Goal: Task Accomplishment & Management: Manage account settings

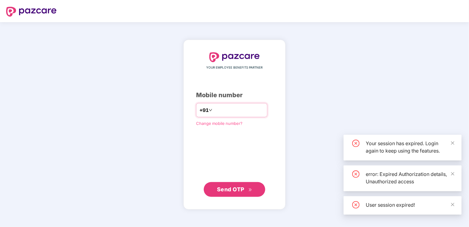
click at [229, 109] on input "number" at bounding box center [238, 110] width 50 height 10
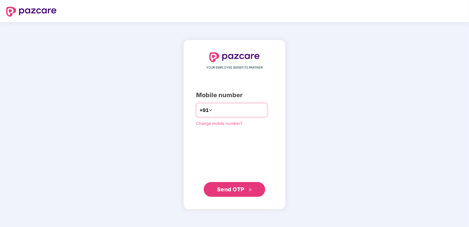
click at [221, 109] on input "number" at bounding box center [238, 110] width 50 height 10
drag, startPoint x: 210, startPoint y: 110, endPoint x: 210, endPoint y: 127, distance: 17.2
click at [213, 110] on input "**********" at bounding box center [238, 110] width 50 height 10
type input "**********"
click at [243, 191] on span "Send OTP" at bounding box center [230, 189] width 27 height 6
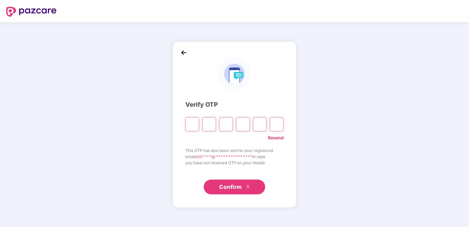
click at [192, 121] on input "Please enter verification code. Digit 1" at bounding box center [192, 124] width 14 height 14
type input "*"
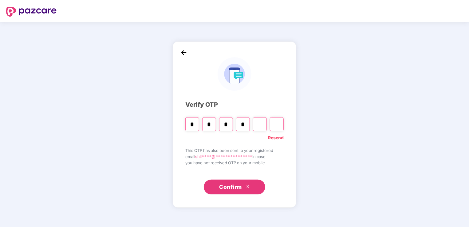
type input "*"
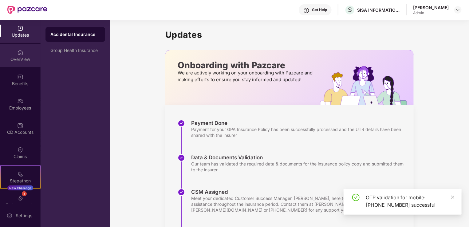
click at [8, 63] on div "OverView" at bounding box center [20, 55] width 41 height 23
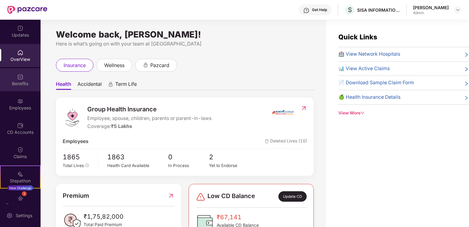
click at [14, 79] on div "Benefits" at bounding box center [20, 79] width 41 height 23
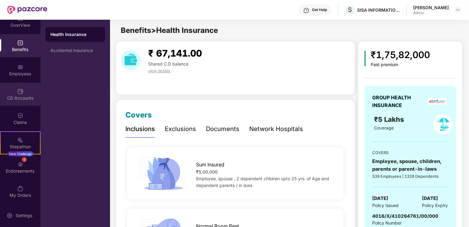
scroll to position [34, 0]
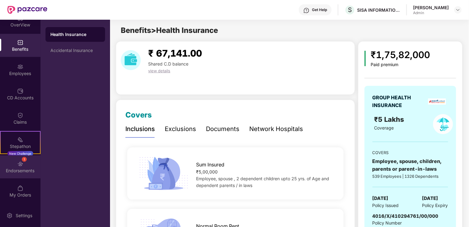
click at [19, 168] on div "Endorsements" at bounding box center [20, 170] width 41 height 6
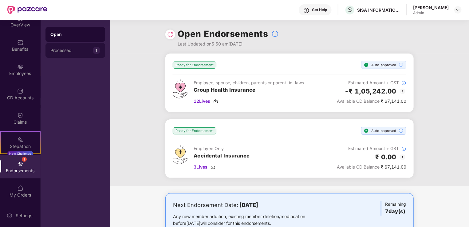
click at [65, 53] on div "Processed 1" at bounding box center [75, 50] width 60 height 15
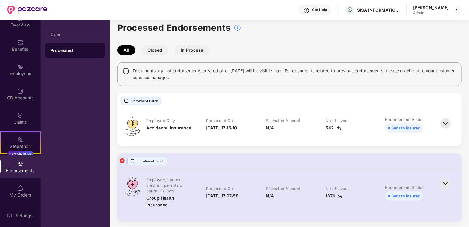
scroll to position [8, 0]
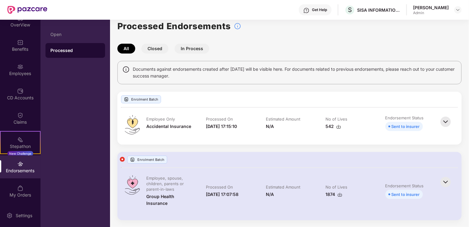
click at [159, 49] on button "Closed" at bounding box center [154, 49] width 27 height 10
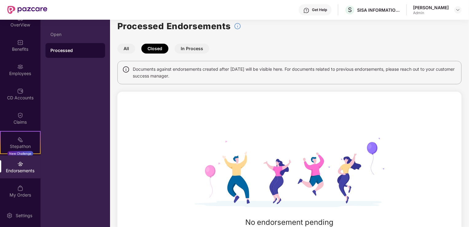
click at [184, 49] on button "In Process" at bounding box center [191, 49] width 35 height 10
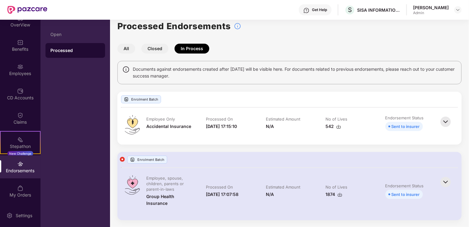
click at [444, 178] on img at bounding box center [446, 182] width 14 height 14
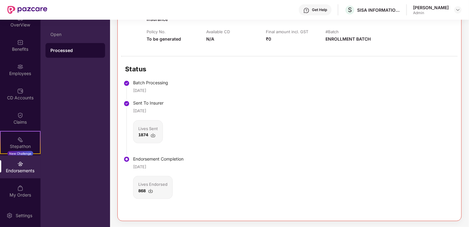
scroll to position [192, 0]
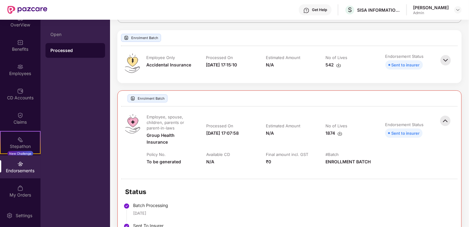
click at [444, 117] on img at bounding box center [445, 121] width 14 height 14
